Goal: Task Accomplishment & Management: Complete application form

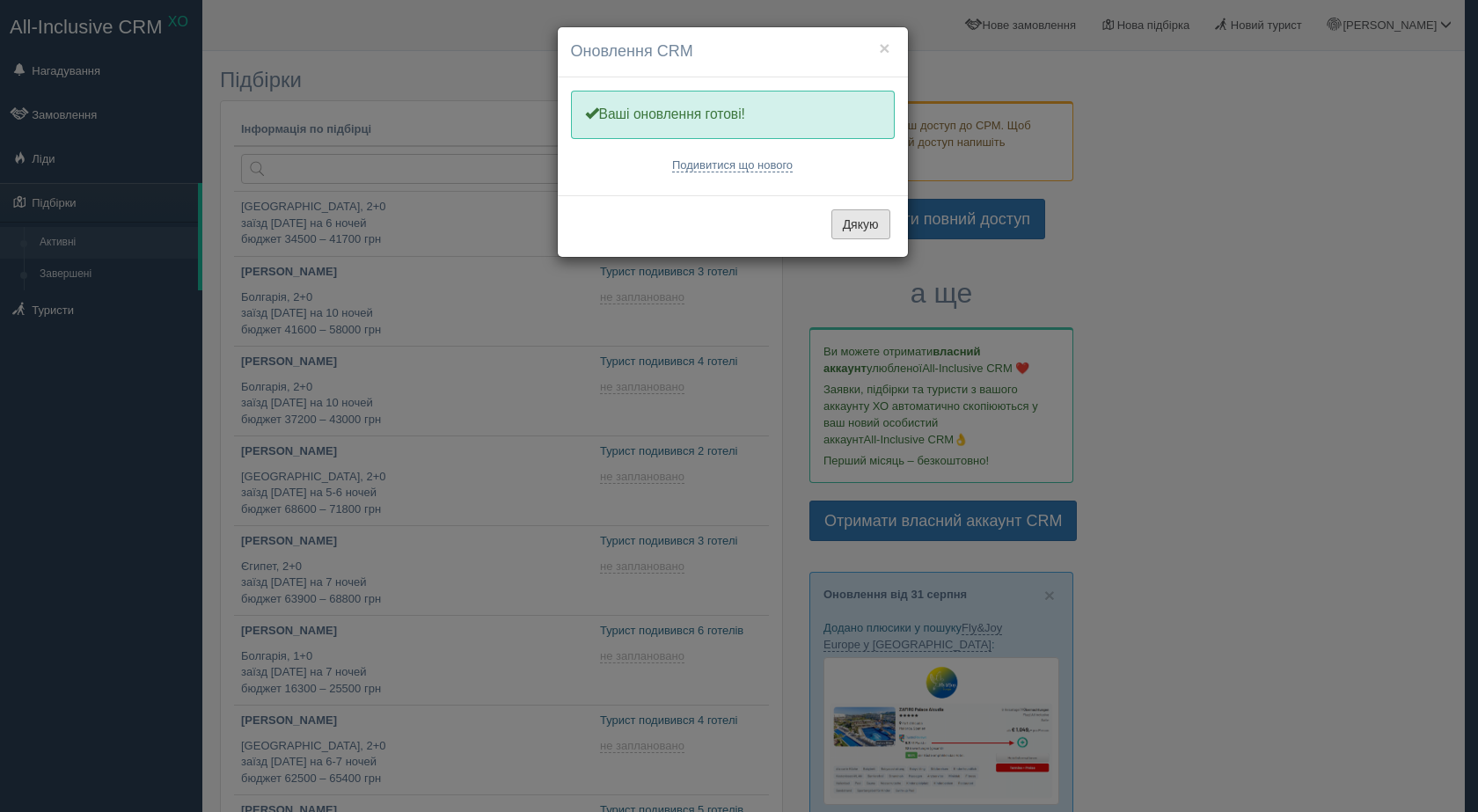
click at [858, 221] on button "Дякую" at bounding box center [861, 224] width 59 height 30
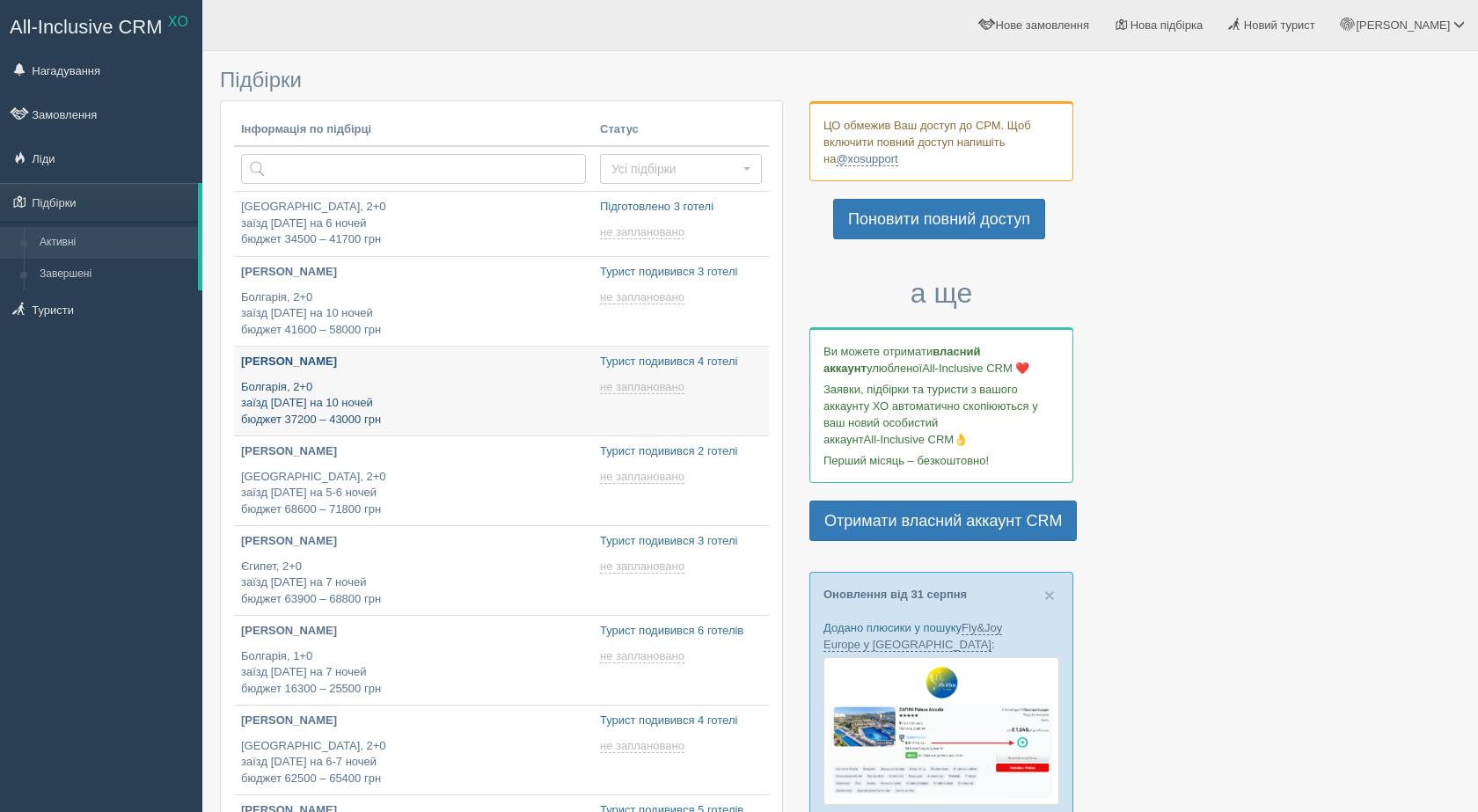
type input "2025-09-01 15:30"
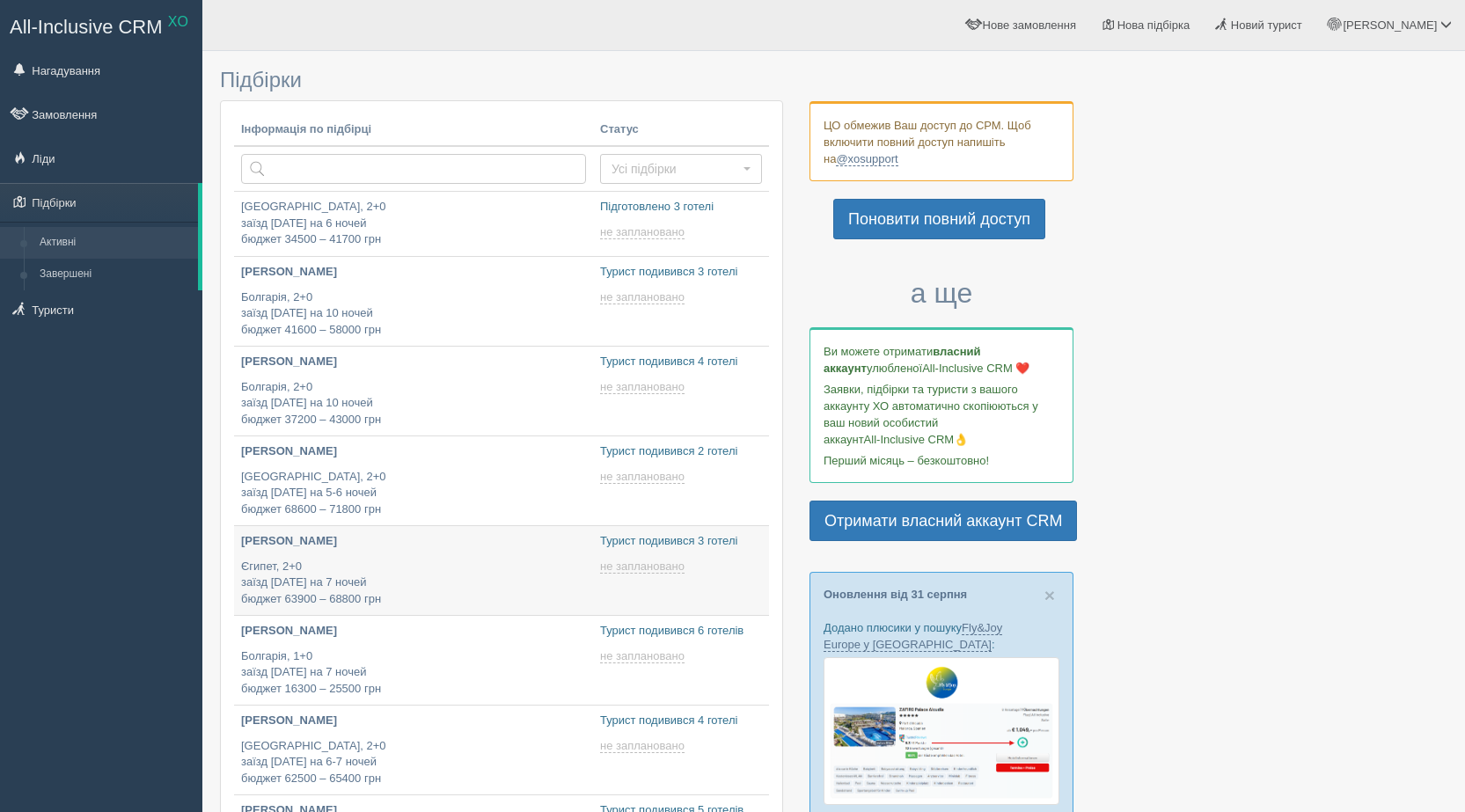
type input "2025-09-01 16:30"
type input "2025-09-01 15:45"
type input "2025-09-01 12:45"
type input "2025-09-01 15:05"
type input "2025-09-01 16:05"
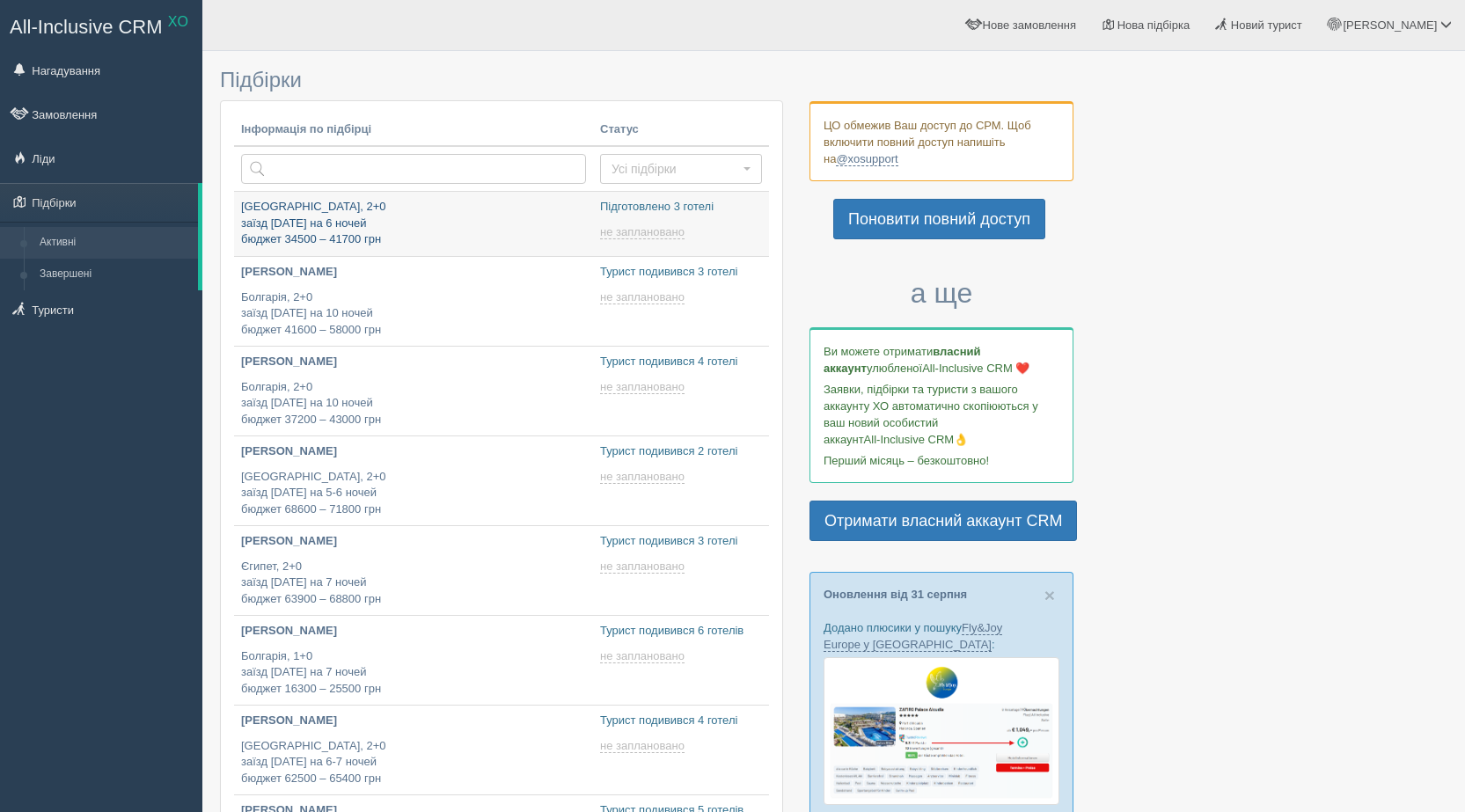
type input "2025-09-01 9:10"
type input "2025-09-01 15:30"
type input "[DATE] 9:10"
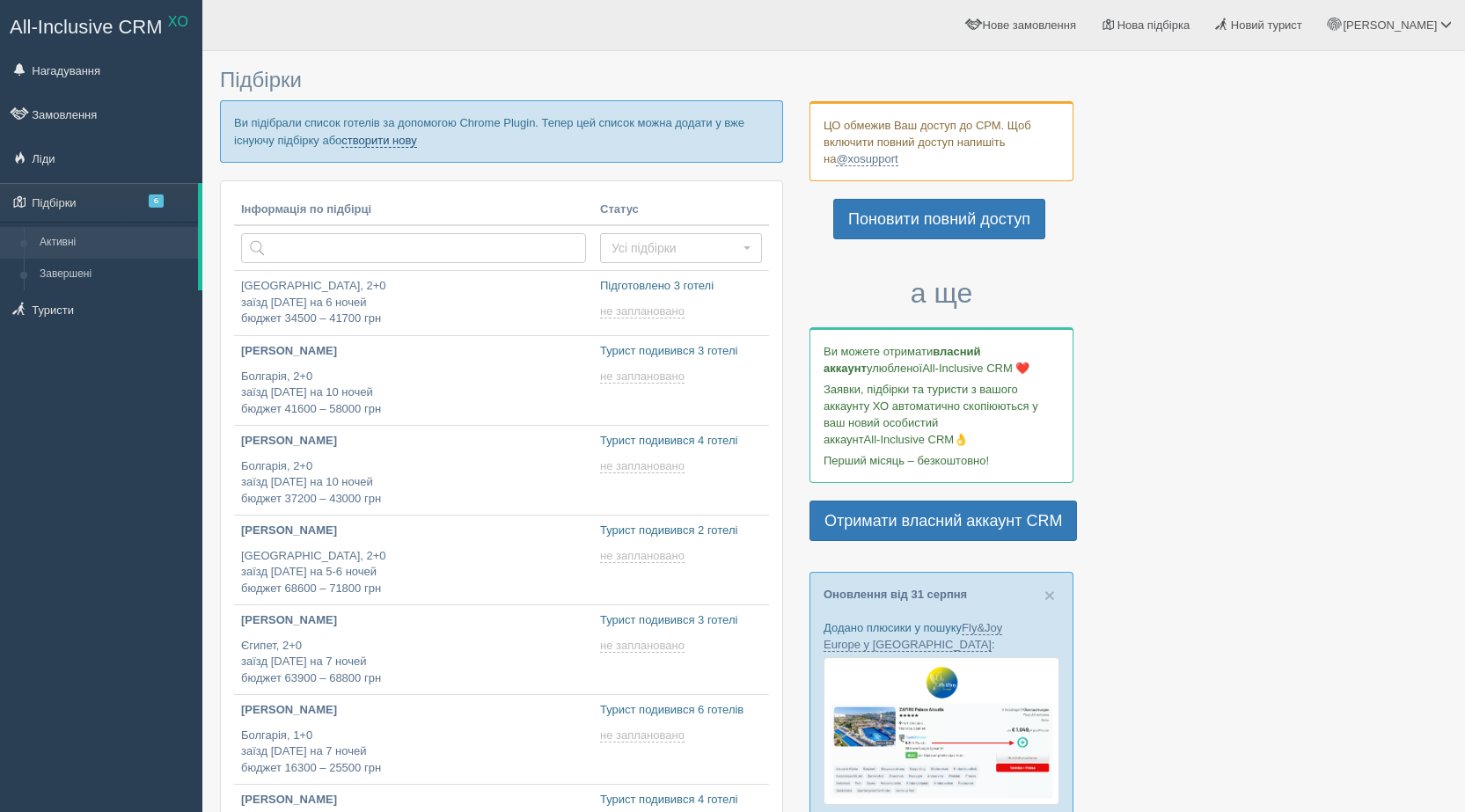
click at [392, 144] on link "створити нову" at bounding box center [378, 141] width 75 height 15
type input "[DATE] 9:10"
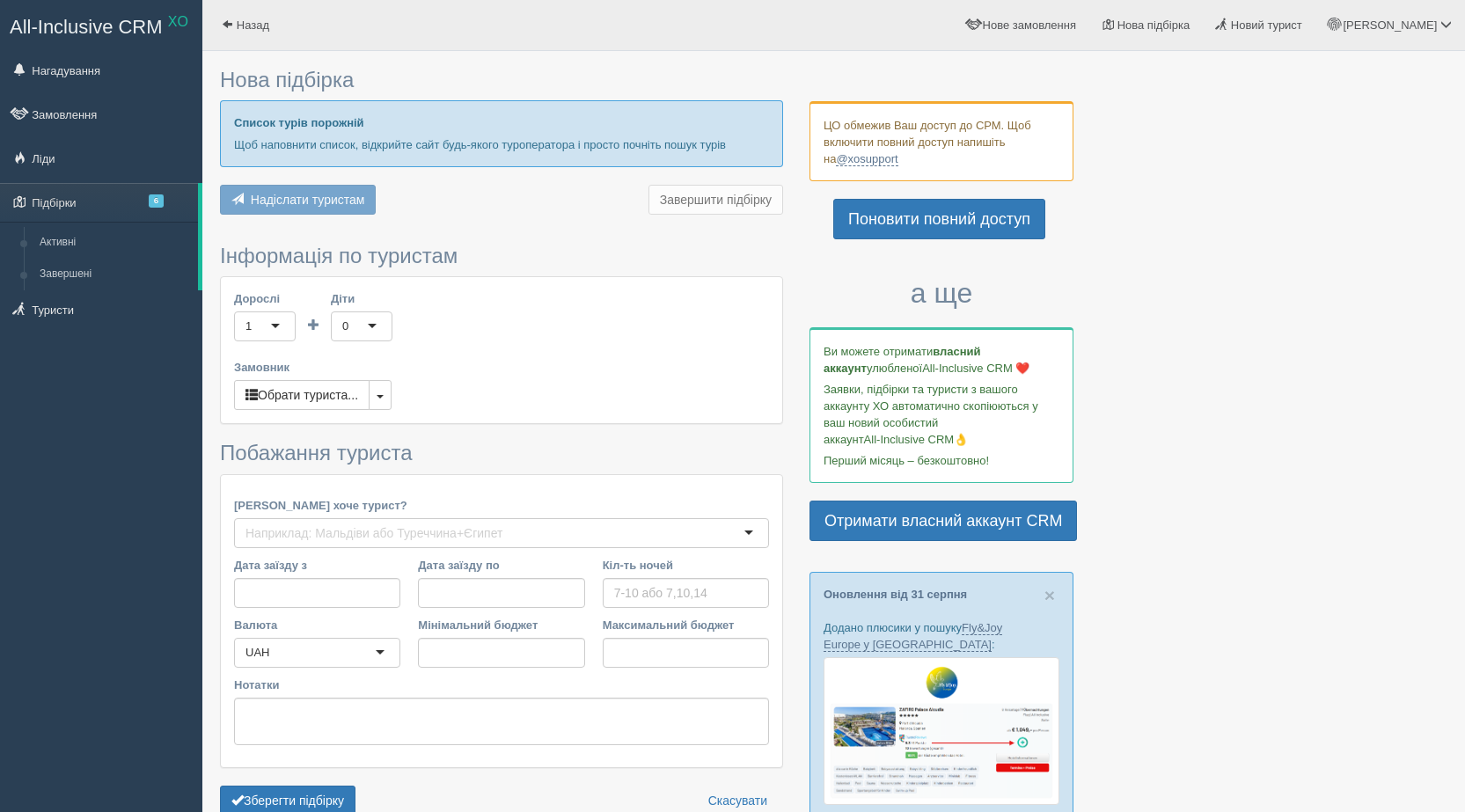
type input "7"
type input "69700"
type input "93000"
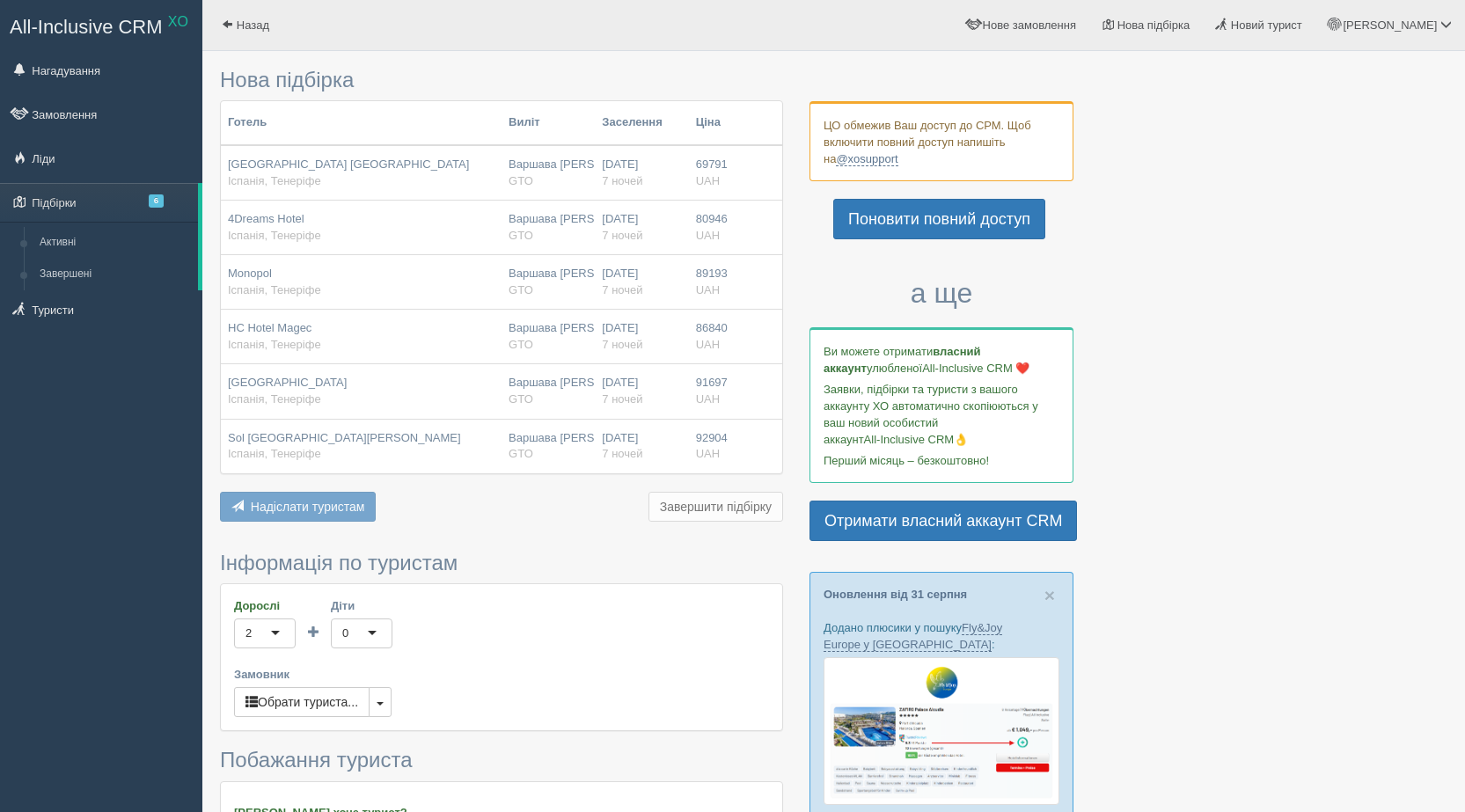
scroll to position [352, 0]
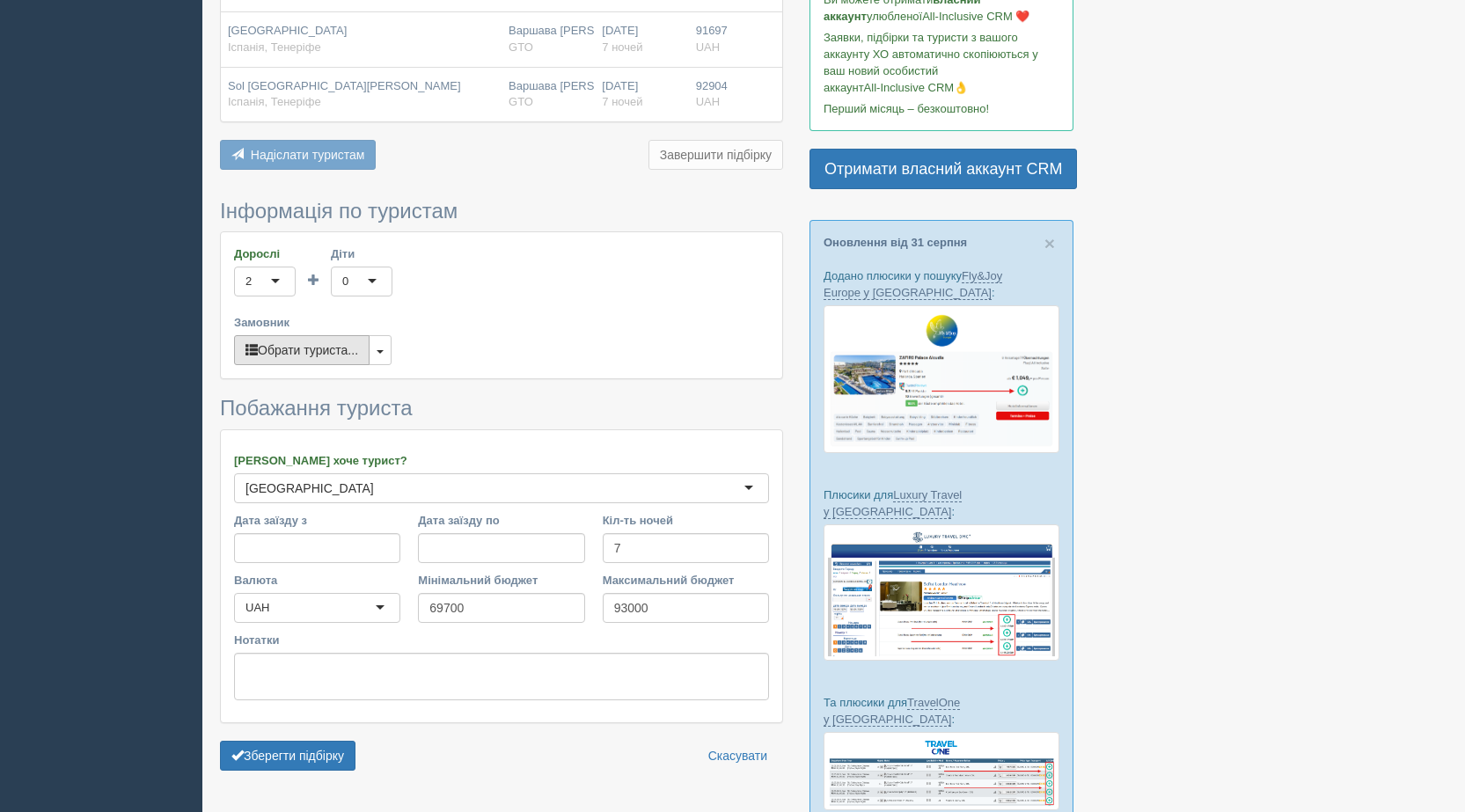
click at [285, 345] on button "Обрати туриста..." at bounding box center [302, 350] width 136 height 30
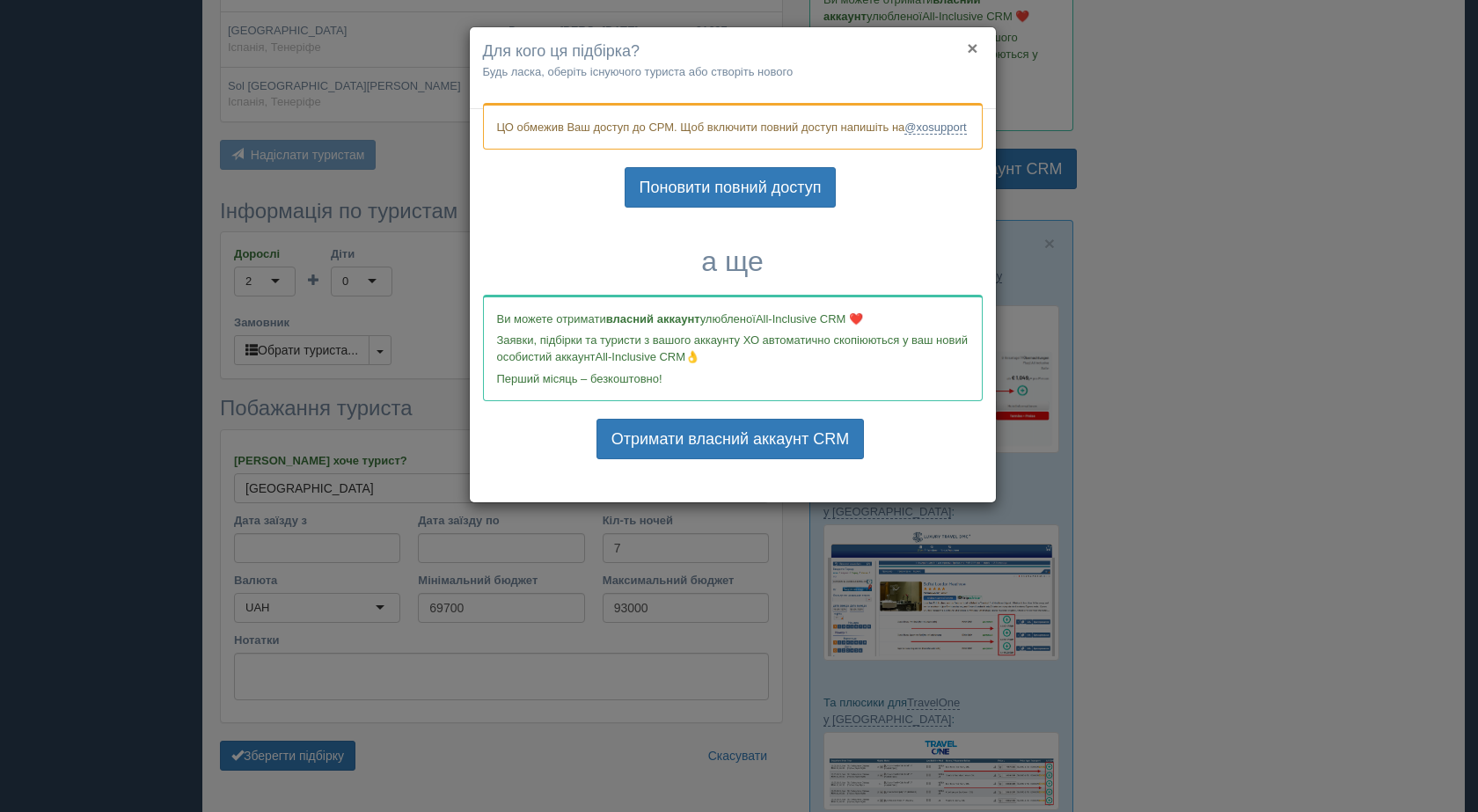
click at [974, 47] on button "×" at bounding box center [972, 47] width 11 height 18
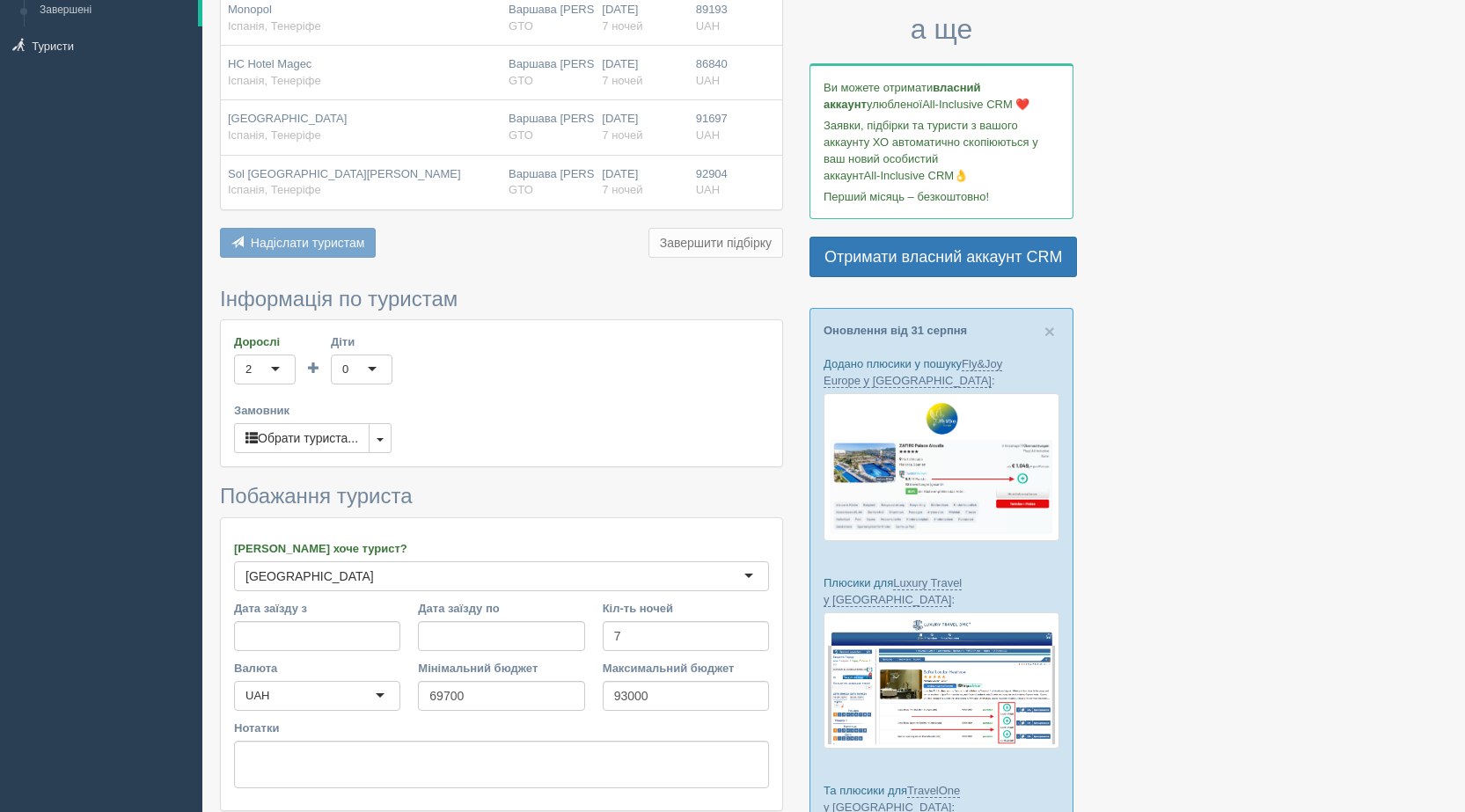
scroll to position [0, 0]
